Goal: Transaction & Acquisition: Register for event/course

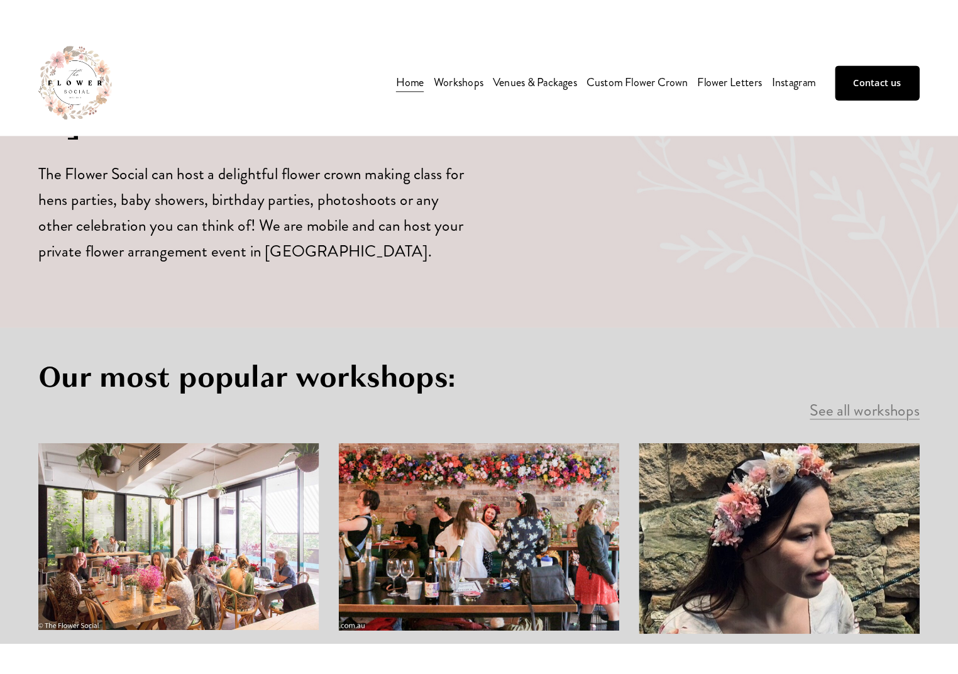
scroll to position [640, 0]
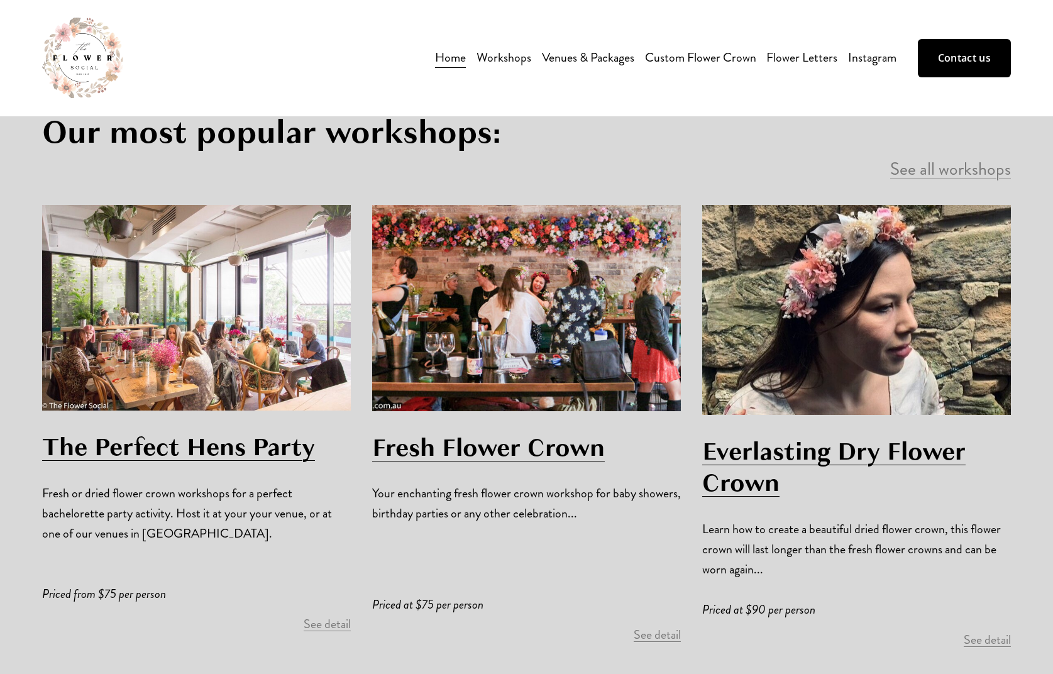
scroll to position [888, 0]
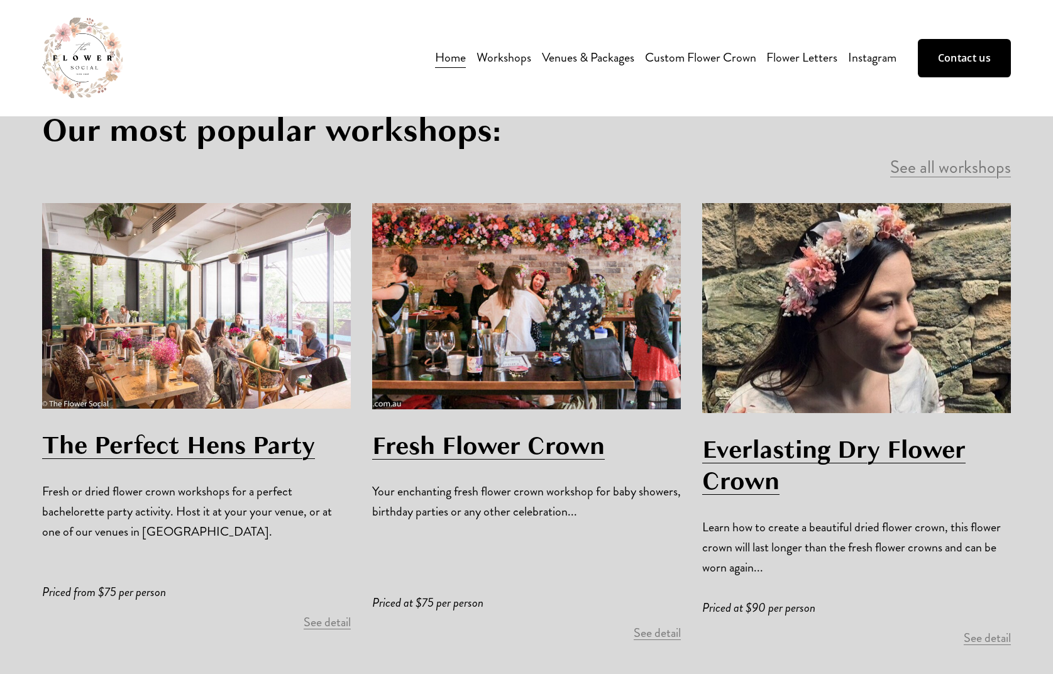
click at [122, 427] on link "The Perfect Hens Party" at bounding box center [178, 444] width 273 height 35
click at [473, 428] on link "Fresh Flower Crown" at bounding box center [488, 445] width 233 height 35
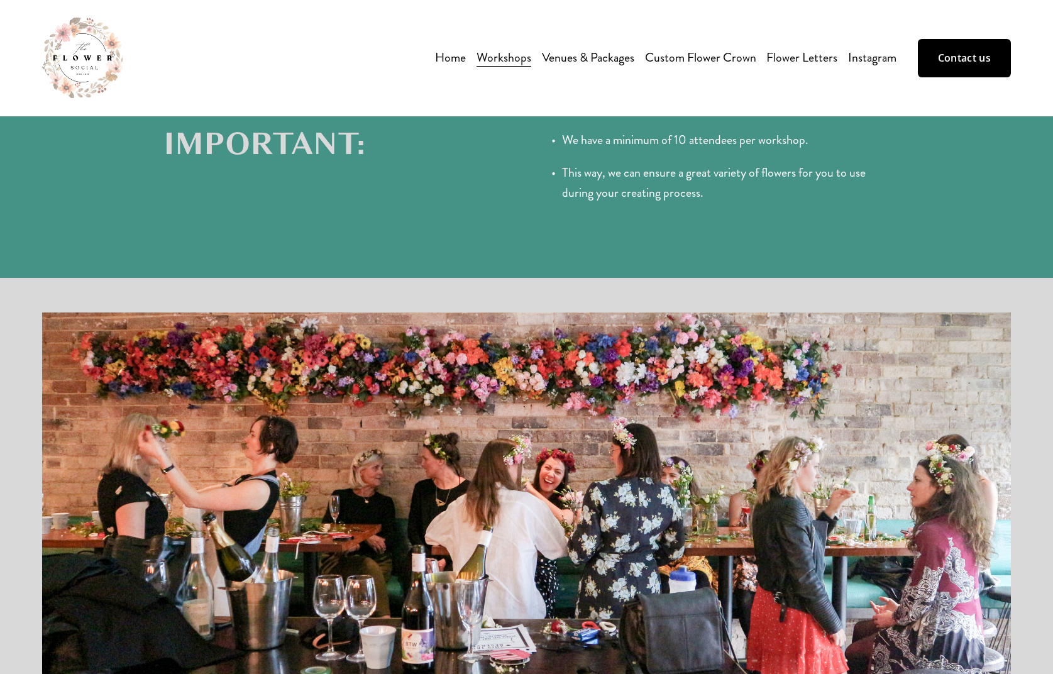
scroll to position [1115, 0]
